Goal: Task Accomplishment & Management: Use online tool/utility

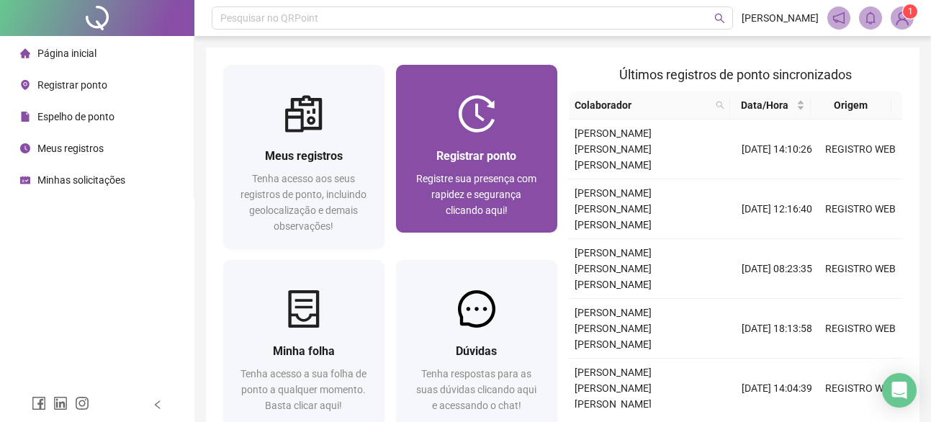
click at [454, 125] on div at bounding box center [476, 113] width 161 height 37
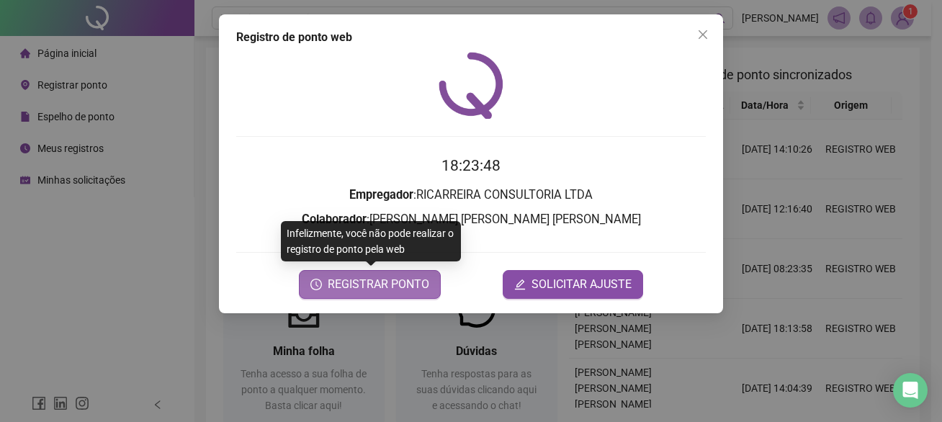
click at [382, 284] on span "REGISTRAR PONTO" at bounding box center [379, 284] width 102 height 17
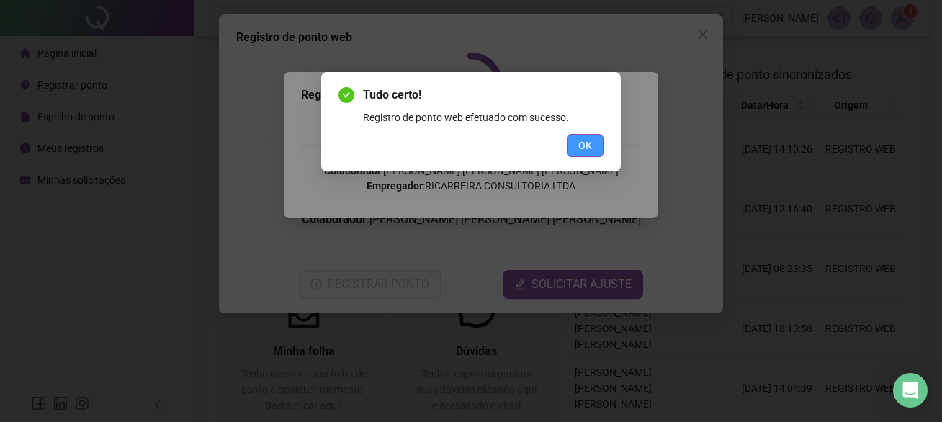
click at [581, 154] on button "OK" at bounding box center [585, 145] width 37 height 23
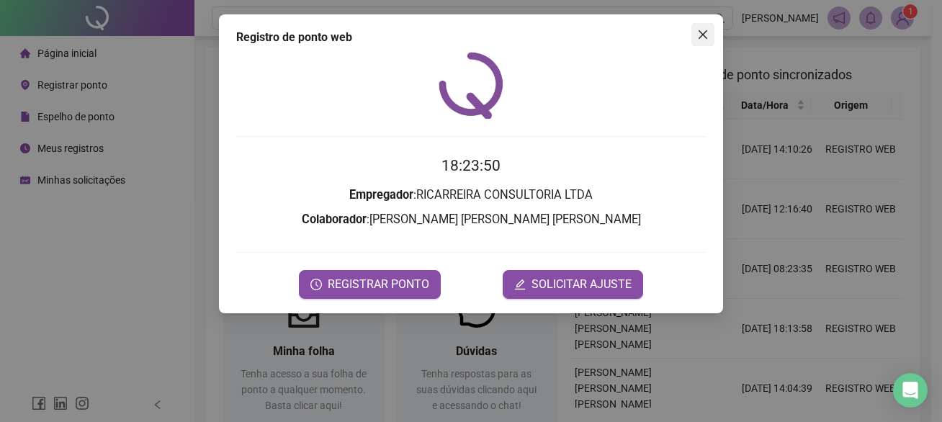
click at [711, 35] on span "Close" at bounding box center [702, 35] width 23 height 12
